Goal: Use online tool/utility: Utilize a website feature to perform a specific function

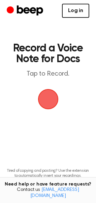
click at [74, 11] on link "Log in" at bounding box center [75, 11] width 27 height 14
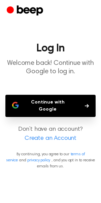
click at [62, 100] on button "Continue with Google" at bounding box center [50, 106] width 90 height 22
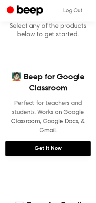
scroll to position [42, 0]
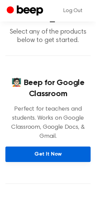
click at [54, 153] on link "Get It Now" at bounding box center [47, 153] width 85 height 15
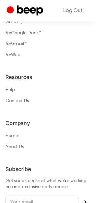
scroll to position [566, 0]
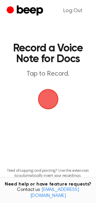
click at [50, 99] on span "button" at bounding box center [48, 99] width 19 height 19
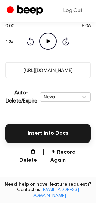
scroll to position [95, 0]
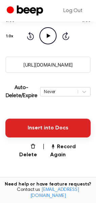
click at [63, 128] on button "Insert into Docs" at bounding box center [47, 127] width 85 height 19
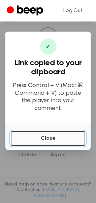
click at [59, 135] on button "Close" at bounding box center [48, 138] width 74 height 15
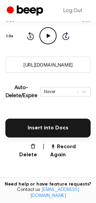
click at [71, 63] on input "https://beep.audio/OjI8Wpf" at bounding box center [47, 64] width 85 height 16
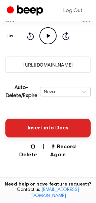
click at [73, 126] on button "Insert into Docs" at bounding box center [47, 127] width 85 height 19
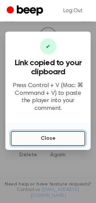
click at [61, 136] on button "Close" at bounding box center [48, 138] width 74 height 15
